Goal: Transaction & Acquisition: Purchase product/service

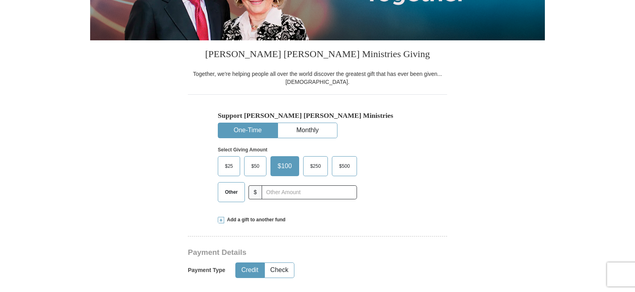
click at [230, 197] on span "Other" at bounding box center [231, 192] width 21 height 12
click at [0, 0] on input "Other" at bounding box center [0, 0] width 0 height 0
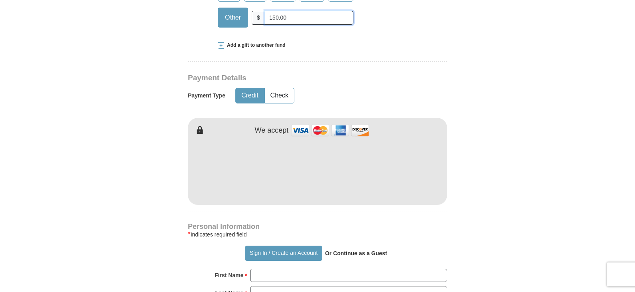
scroll to position [319, 0]
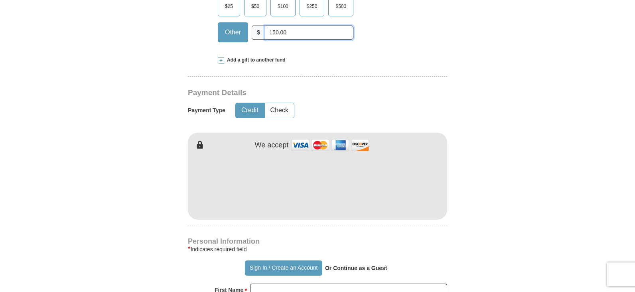
type input "150.00"
type input "[PERSON_NAME]"
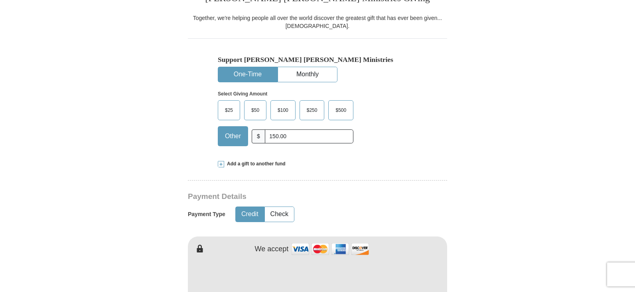
scroll to position [200, 0]
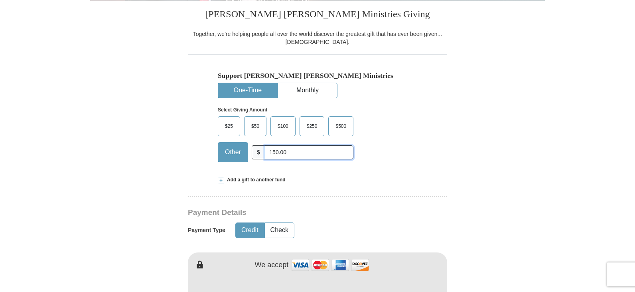
drag, startPoint x: 293, startPoint y: 153, endPoint x: 268, endPoint y: 152, distance: 24.4
click at [268, 152] on input "150.00" at bounding box center [309, 152] width 89 height 14
click at [222, 180] on span at bounding box center [221, 180] width 6 height 6
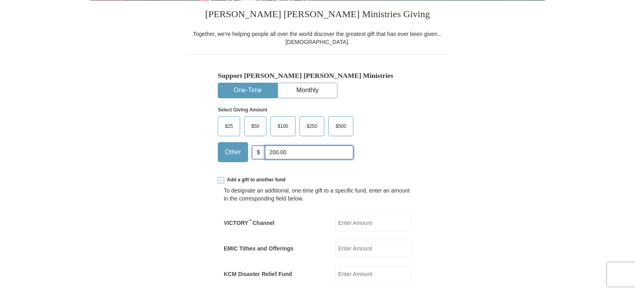
drag, startPoint x: 291, startPoint y: 156, endPoint x: 267, endPoint y: 154, distance: 24.4
click at [267, 154] on input "200.00" at bounding box center [309, 152] width 89 height 14
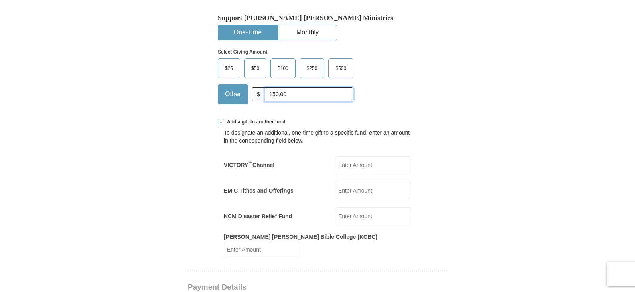
scroll to position [319, 0]
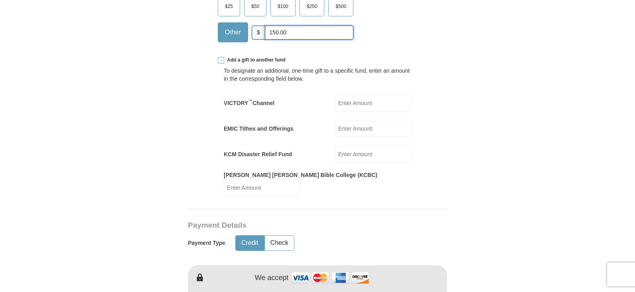
type input "150.00"
click at [345, 104] on input "VICTORY ™ Channel" at bounding box center [373, 102] width 76 height 17
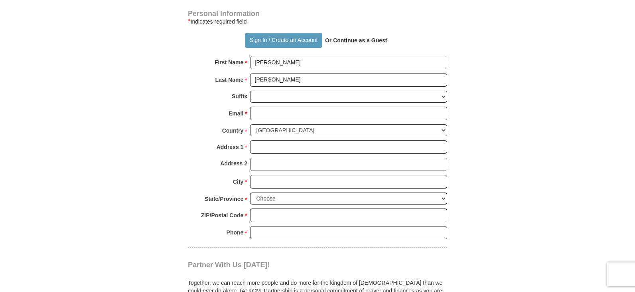
scroll to position [679, 0]
type input "50.00"
click at [271, 107] on input "Email *" at bounding box center [348, 114] width 197 height 14
type input "[EMAIL_ADDRESS][DOMAIN_NAME]"
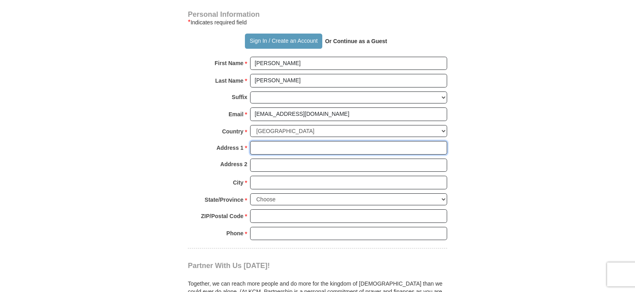
type input "[STREET_ADDRESS]"
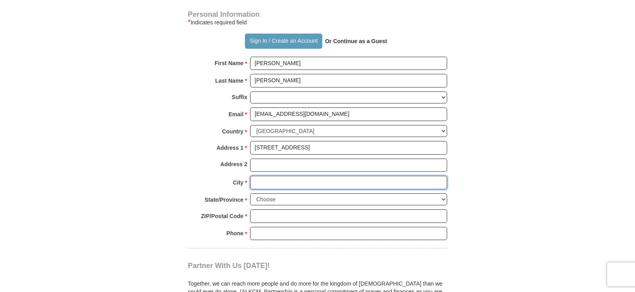
type input "Paducah"
select select "KY"
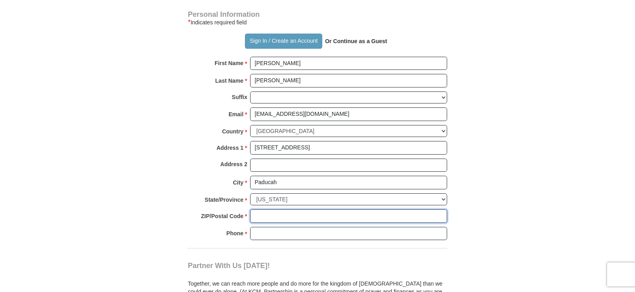
type input "42003"
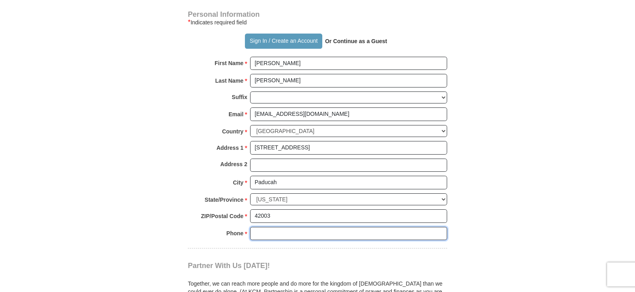
type input "2703499653"
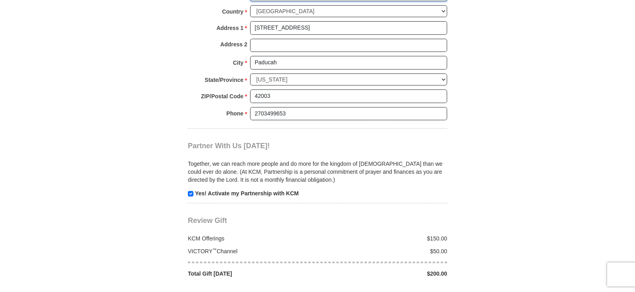
scroll to position [918, 0]
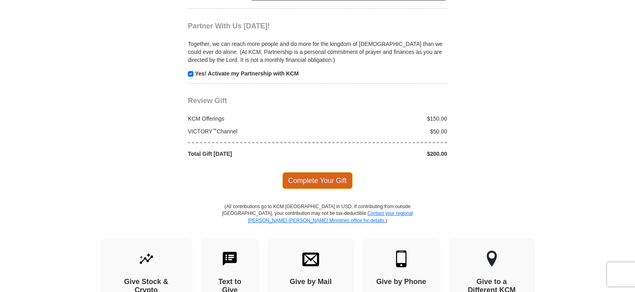
click at [319, 172] on span "Complete Your Gift" at bounding box center [318, 180] width 71 height 17
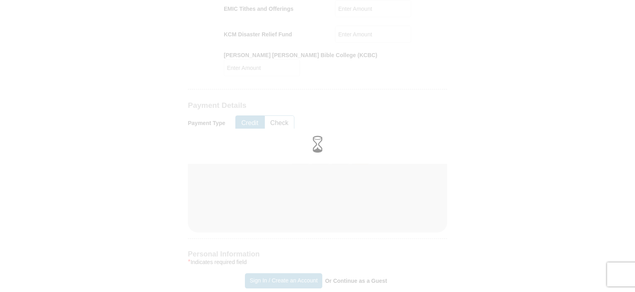
scroll to position [465, 0]
